Goal: Task Accomplishment & Management: Use online tool/utility

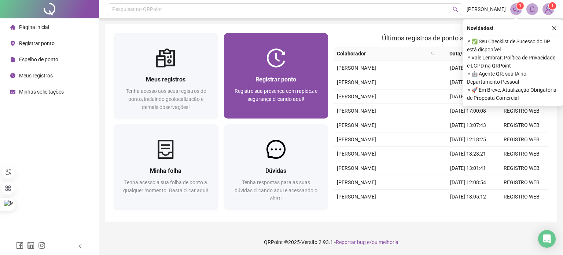
click at [283, 81] on span "Registrar ponto" at bounding box center [276, 79] width 41 height 7
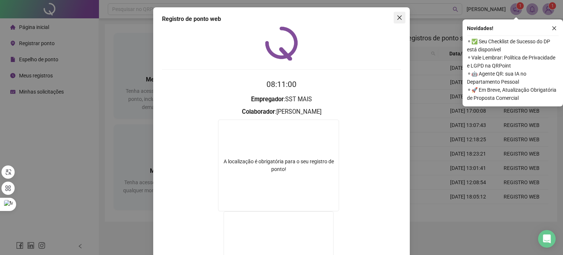
click at [397, 16] on icon "close" at bounding box center [400, 18] width 6 height 6
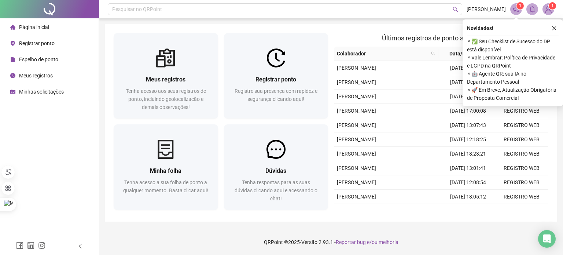
click at [36, 42] on span "Registrar ponto" at bounding box center [37, 43] width 36 height 6
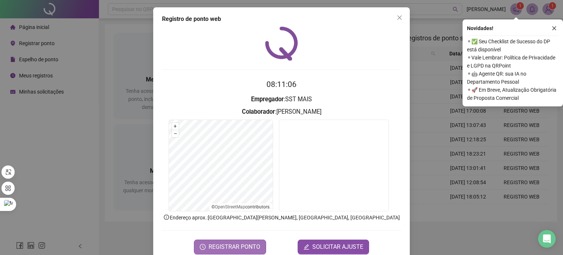
click at [224, 241] on button "REGISTRAR PONTO" at bounding box center [230, 246] width 72 height 15
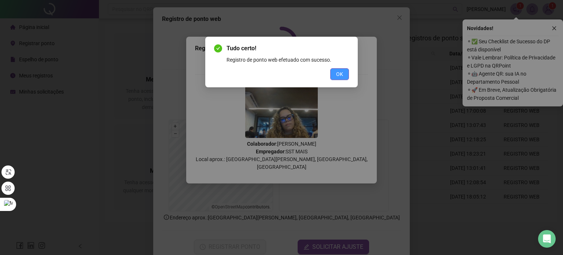
click at [342, 78] on button "OK" at bounding box center [339, 74] width 19 height 12
